Goal: Find specific page/section: Find specific page/section

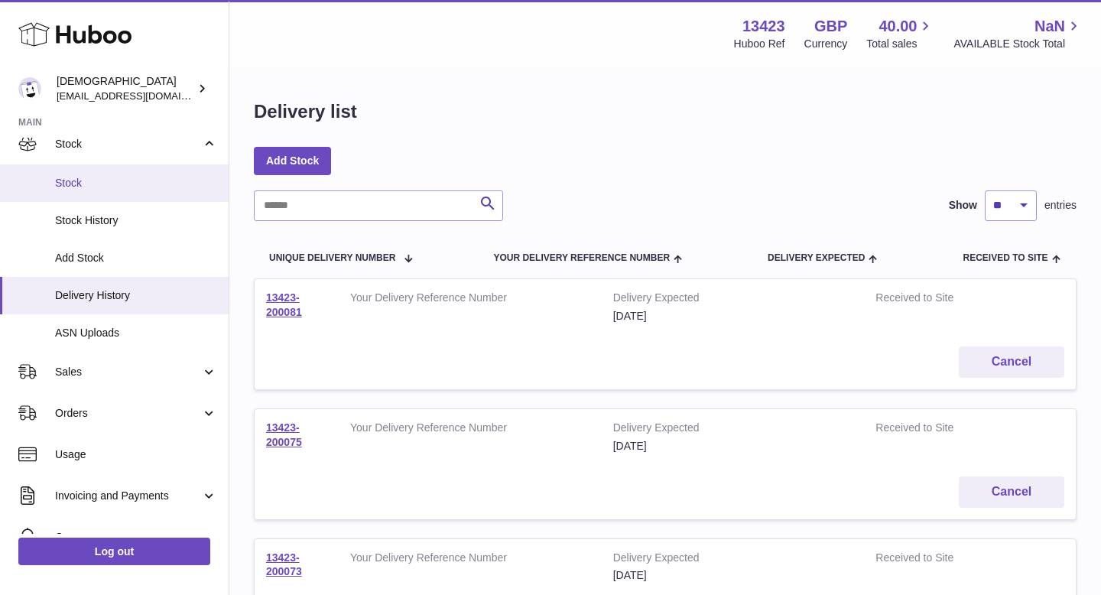
scroll to position [112, 0]
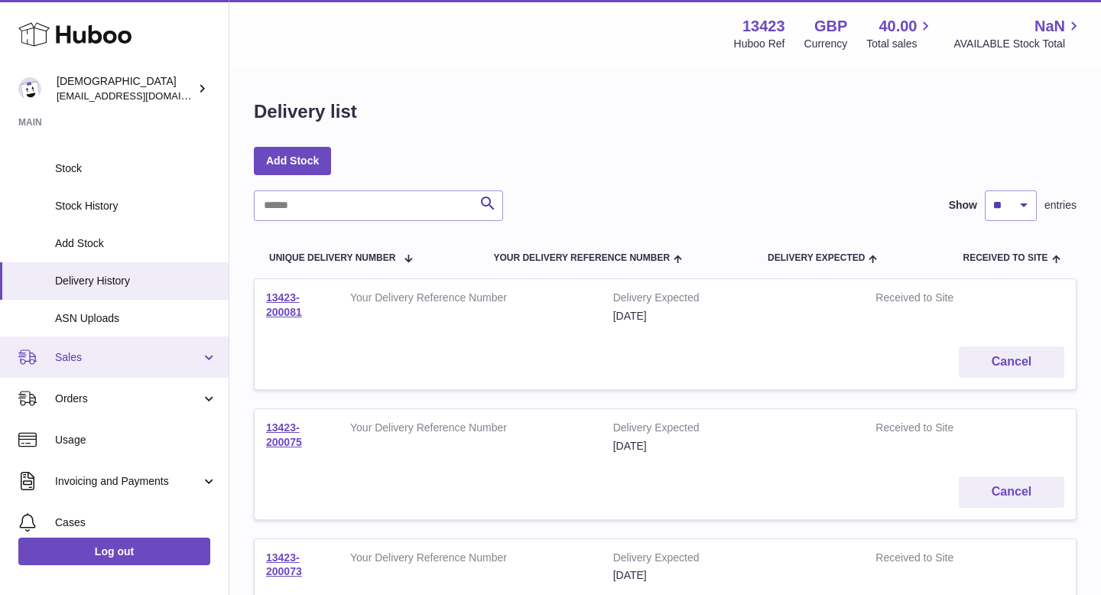
click at [132, 361] on span "Sales" at bounding box center [128, 357] width 146 height 15
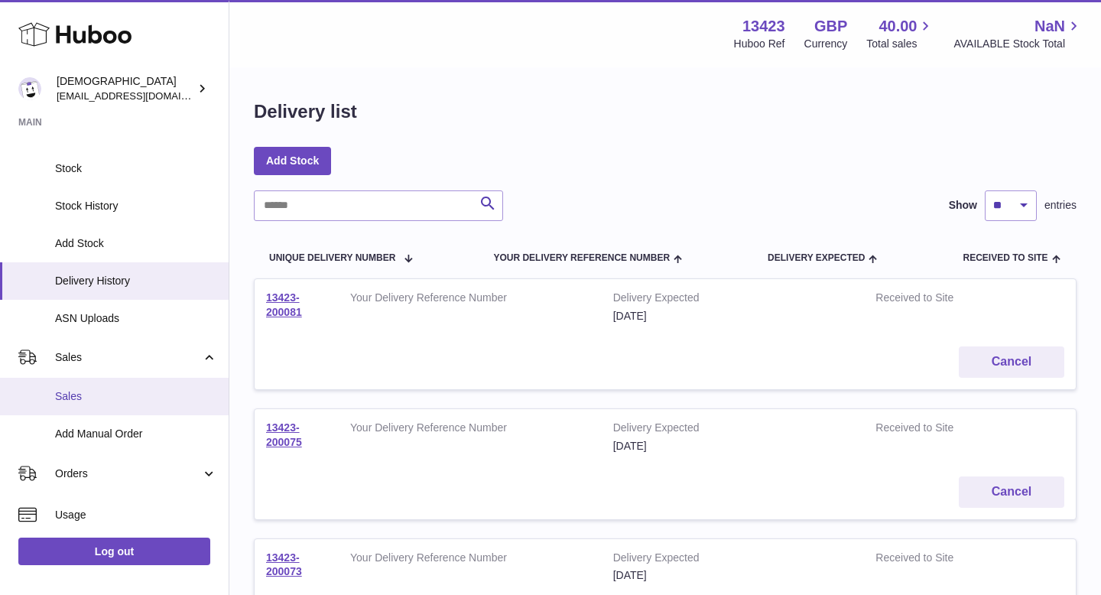
click at [120, 408] on link "Sales" at bounding box center [114, 396] width 229 height 37
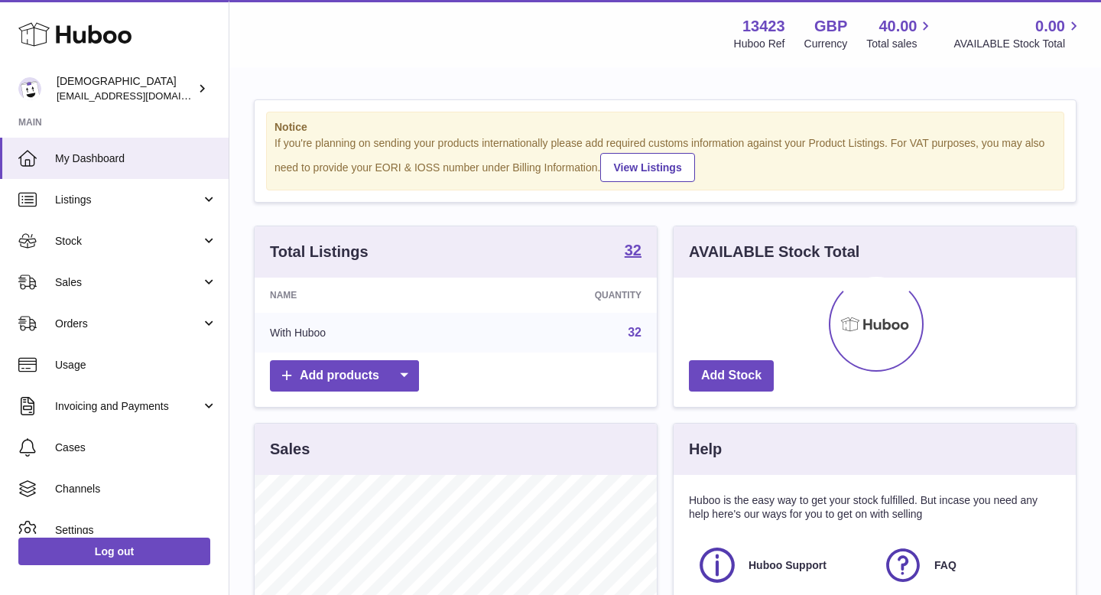
scroll to position [239, 402]
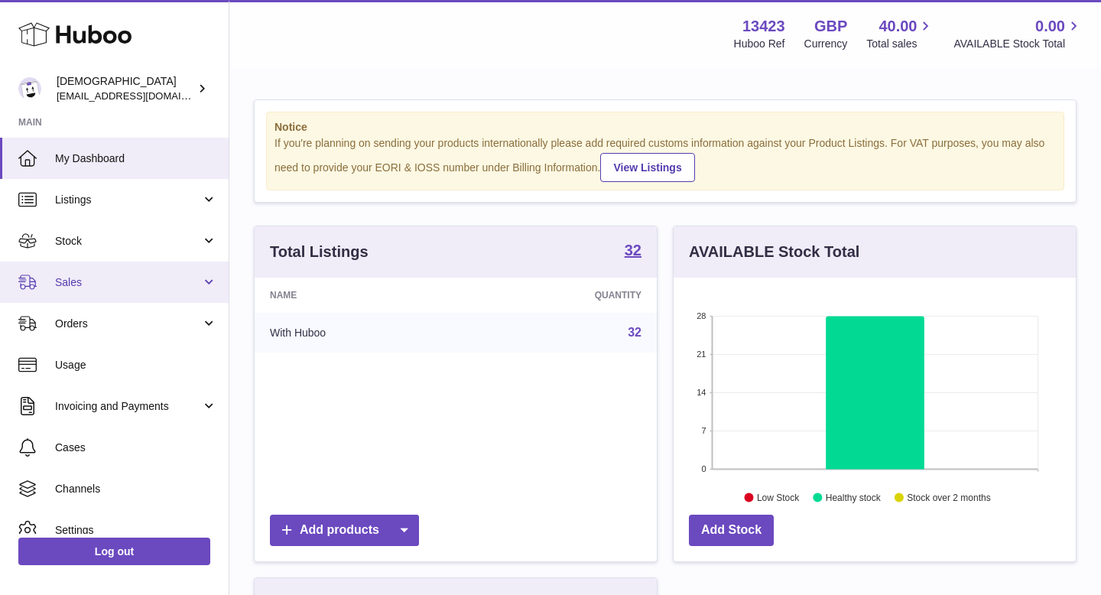
click at [89, 288] on span "Sales" at bounding box center [128, 282] width 146 height 15
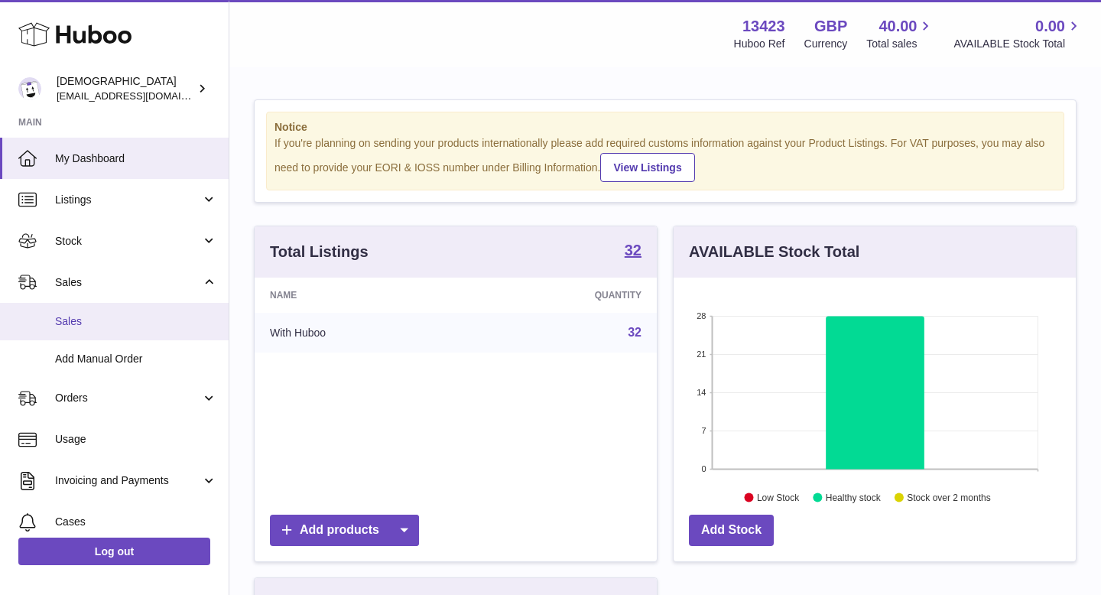
click at [90, 315] on span "Sales" at bounding box center [136, 321] width 162 height 15
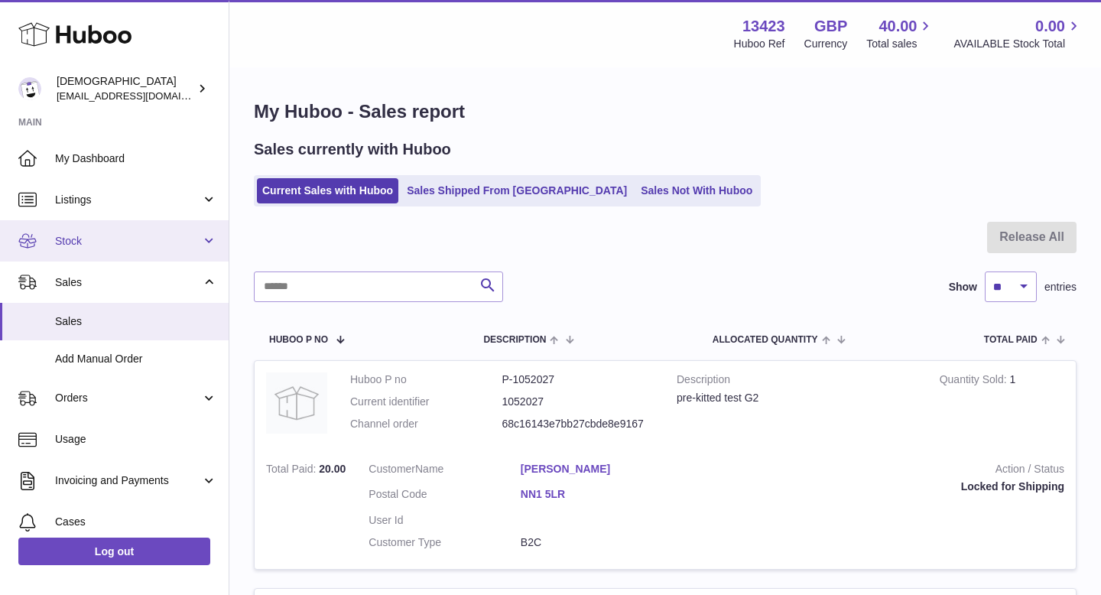
click at [78, 244] on span "Stock" at bounding box center [128, 241] width 146 height 15
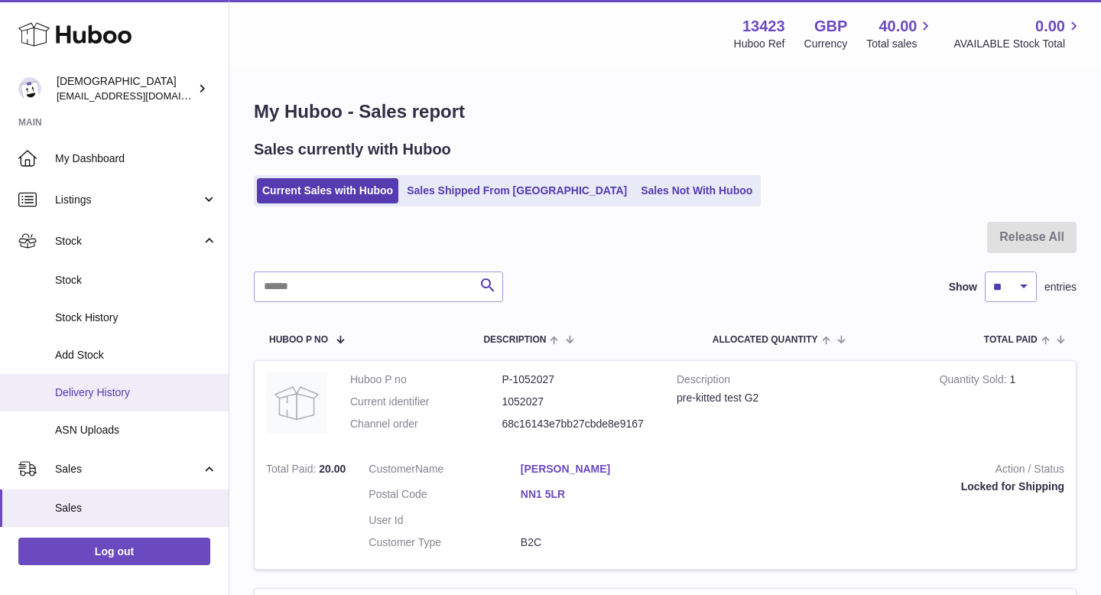
click at [106, 396] on span "Delivery History" at bounding box center [136, 392] width 162 height 15
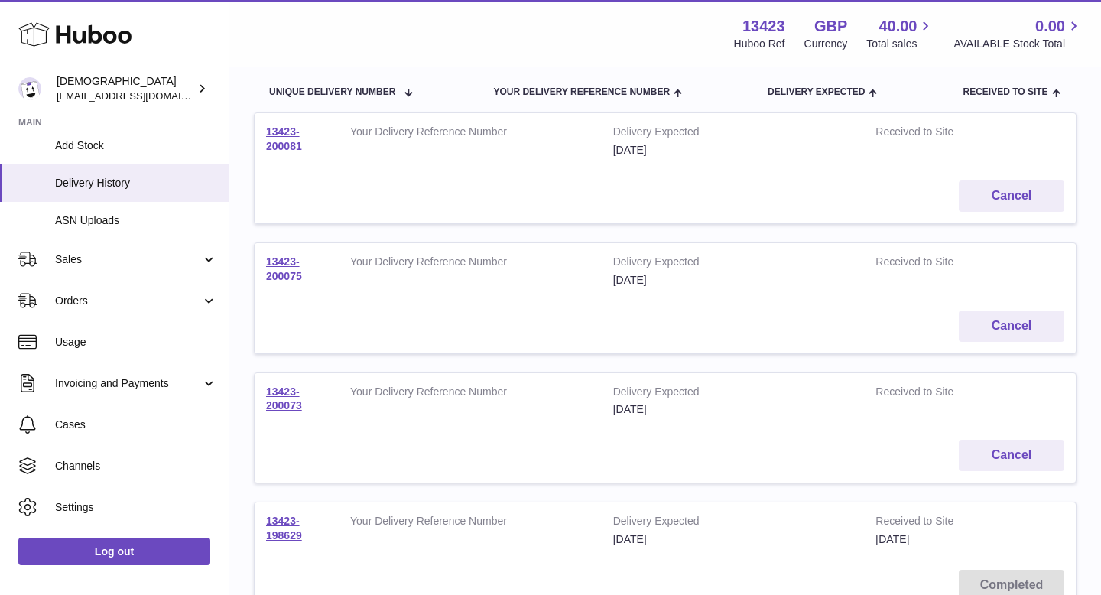
scroll to position [245, 0]
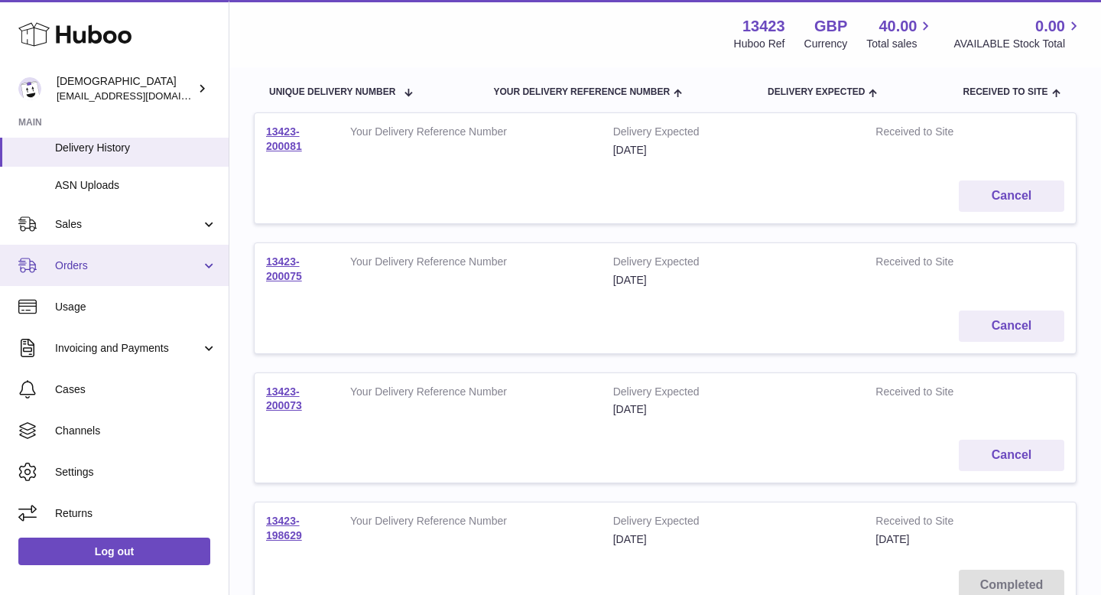
click at [114, 264] on span "Orders" at bounding box center [128, 265] width 146 height 15
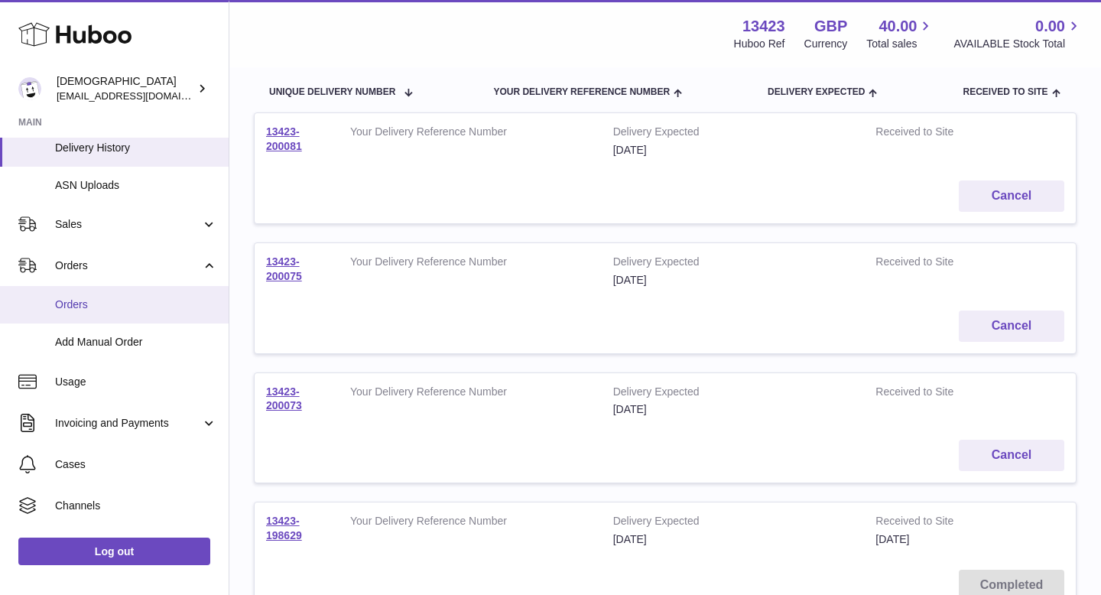
click at [111, 311] on link "Orders" at bounding box center [114, 304] width 229 height 37
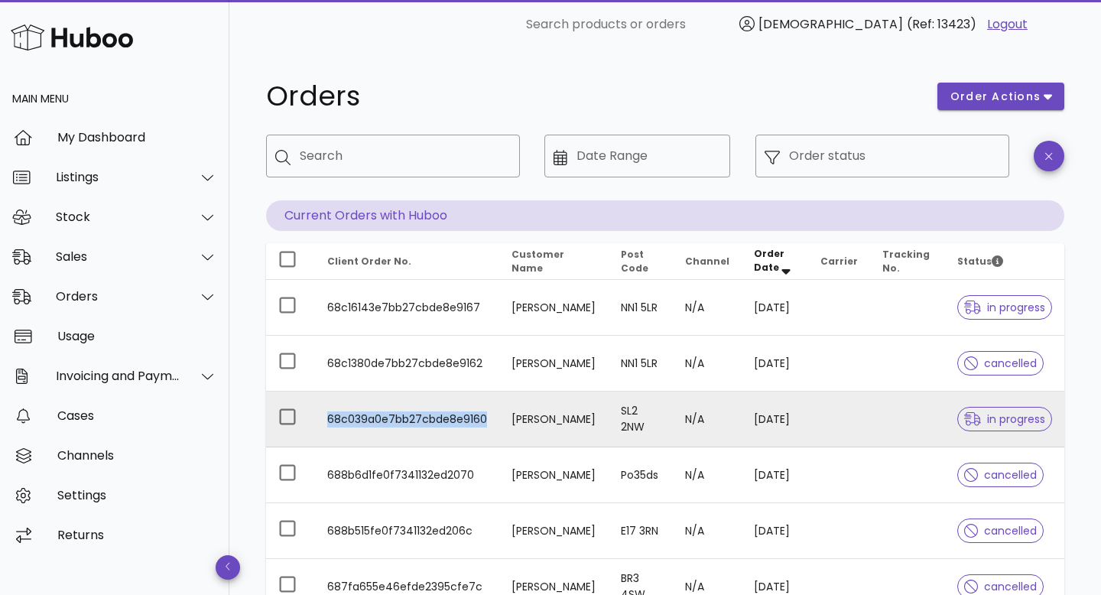
drag, startPoint x: 328, startPoint y: 422, endPoint x: 483, endPoint y: 421, distance: 155.2
click at [483, 421] on td "68c039a0e7bb27cbde8e9160" at bounding box center [407, 420] width 184 height 56
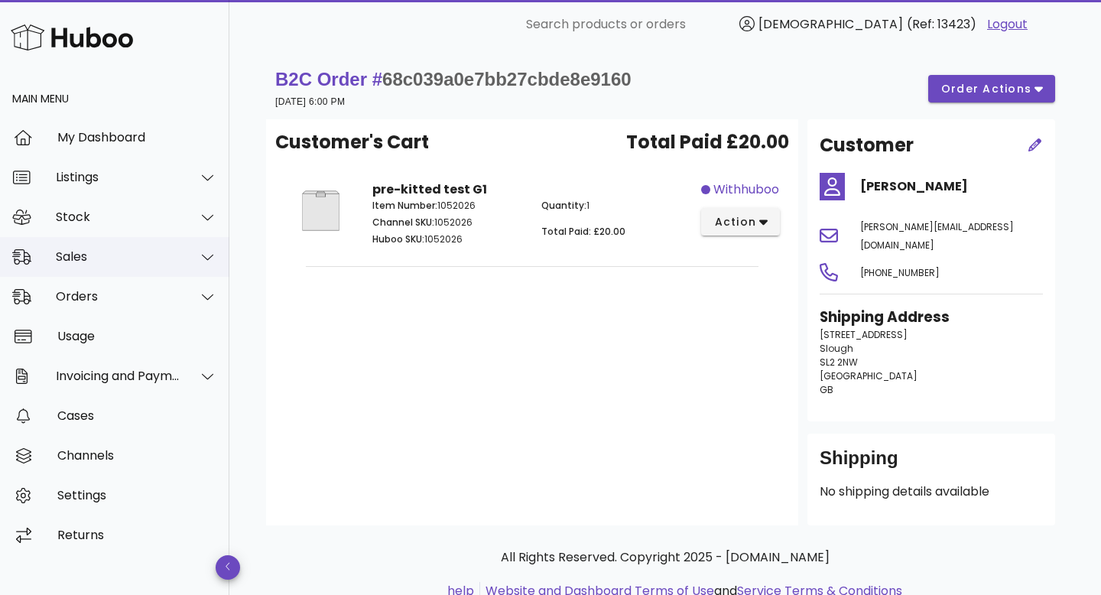
click at [122, 251] on div "Sales" at bounding box center [118, 256] width 125 height 15
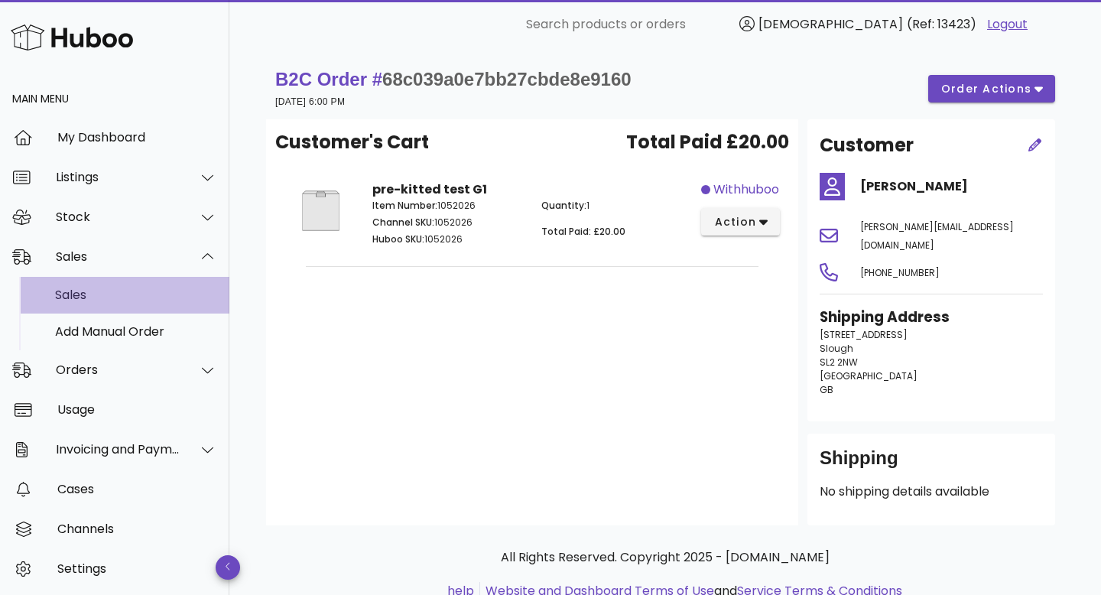
click at [122, 287] on div "Sales" at bounding box center [136, 294] width 162 height 33
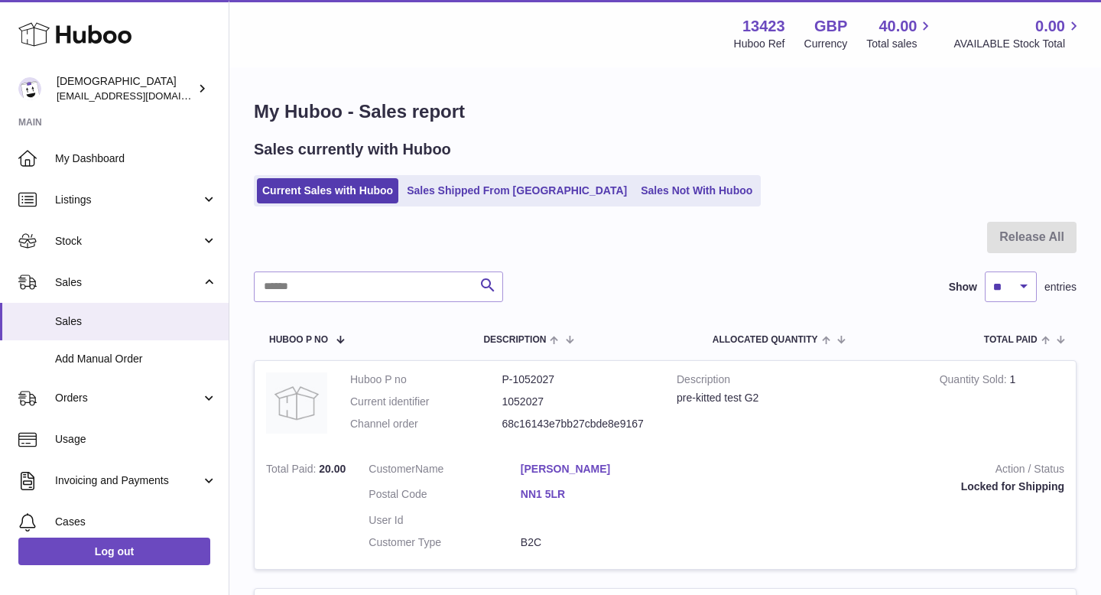
drag, startPoint x: 500, startPoint y: 425, endPoint x: 652, endPoint y: 431, distance: 152.3
click at [652, 431] on dl "Huboo P no P-1052027 Current identifier 1052027 Channel order 68c16143e7bb27cbd…" at bounding box center [502, 405] width 304 height 67
copy dl "68c16143e7bb27cbde8e9167"
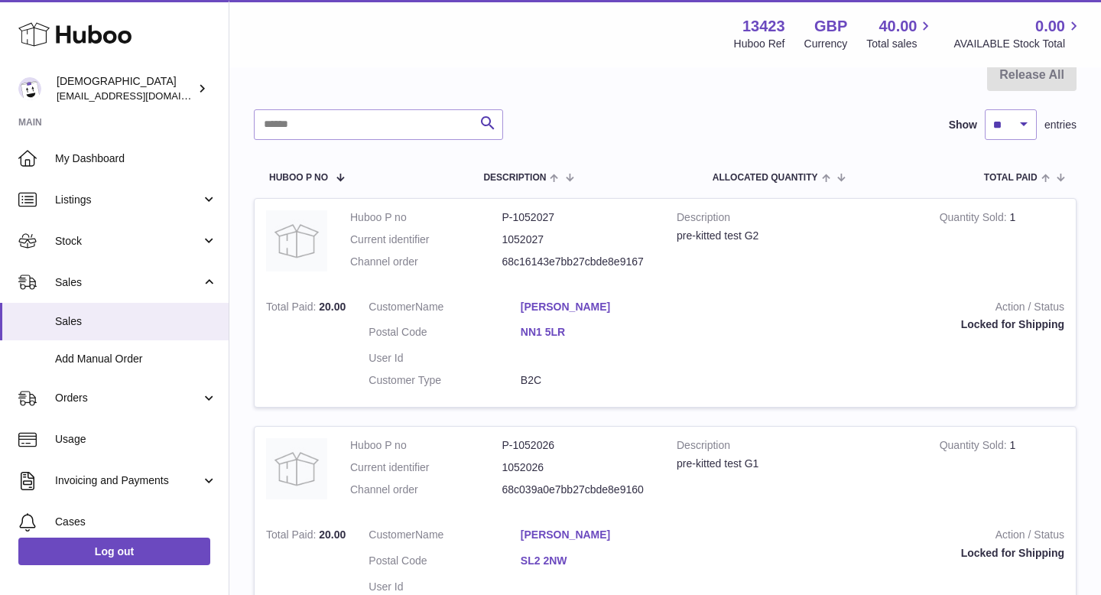
scroll to position [258, 0]
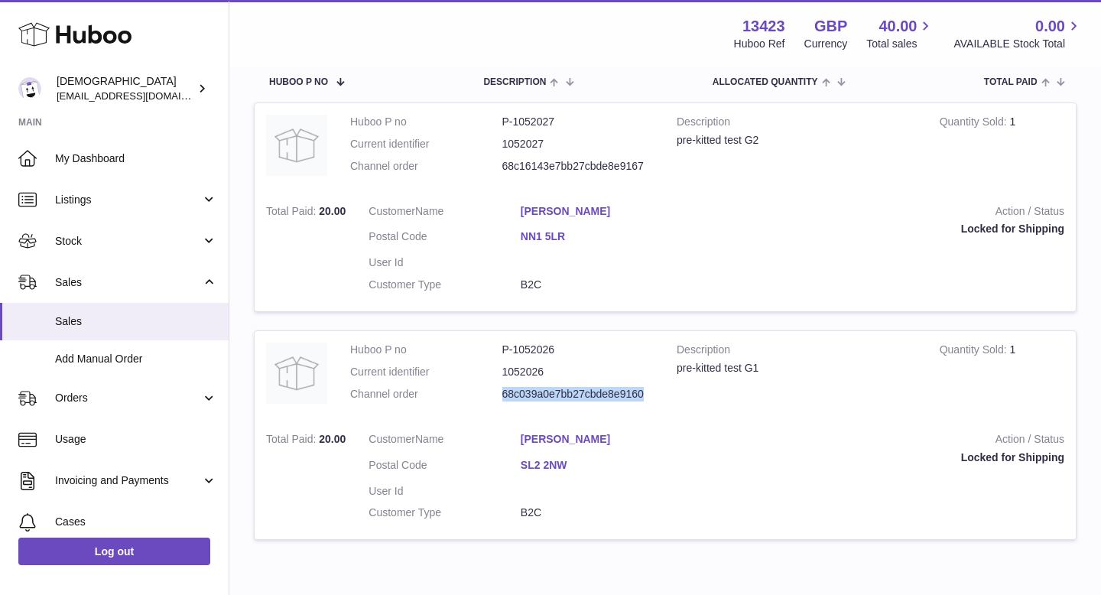
drag, startPoint x: 503, startPoint y: 398, endPoint x: 640, endPoint y: 401, distance: 136.9
click at [640, 401] on dl "Huboo P no P-1052026 Current identifier 1052026 Channel order 68c039a0e7bb27cbd…" at bounding box center [502, 376] width 304 height 67
copy dd "68c039a0e7bb27cbde8e9160"
